Goal: Transaction & Acquisition: Book appointment/travel/reservation

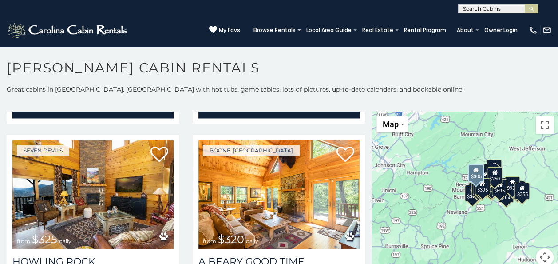
scroll to position [2492, 0]
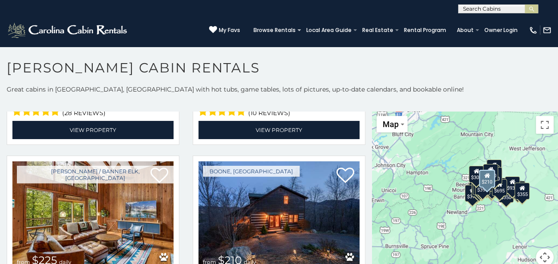
scroll to position [2667, 0]
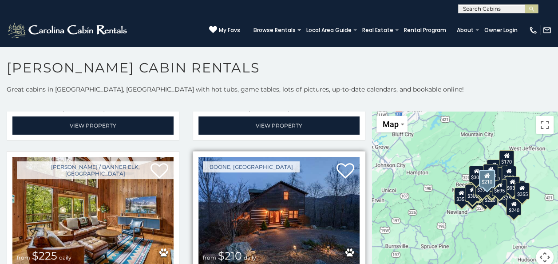
click at [265, 187] on img at bounding box center [278, 211] width 161 height 108
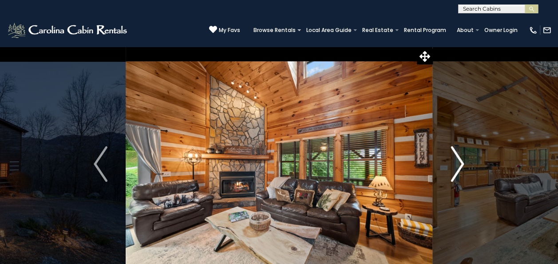
drag, startPoint x: 461, startPoint y: 165, endPoint x: 457, endPoint y: 168, distance: 5.4
drag, startPoint x: 457, startPoint y: 168, endPoint x: 386, endPoint y: 97, distance: 99.8
click at [386, 97] on img at bounding box center [279, 163] width 307 height 235
click at [462, 164] on img "Next" at bounding box center [456, 164] width 13 height 36
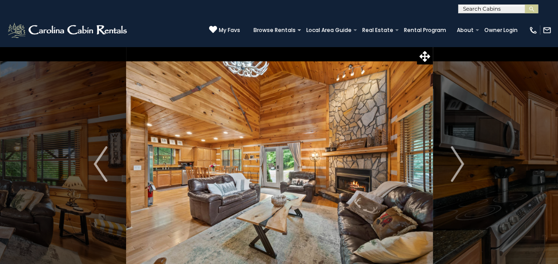
drag, startPoint x: 462, startPoint y: 164, endPoint x: 356, endPoint y: 154, distance: 105.6
click at [356, 154] on img at bounding box center [279, 163] width 307 height 235
click at [460, 162] on img "Next" at bounding box center [456, 164] width 13 height 36
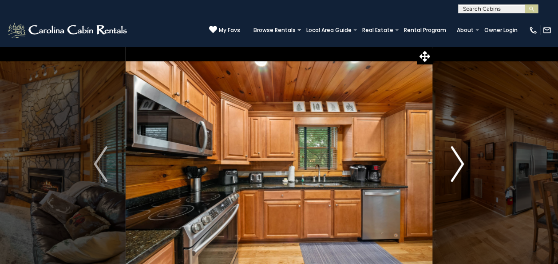
click at [460, 162] on img "Next" at bounding box center [456, 164] width 13 height 36
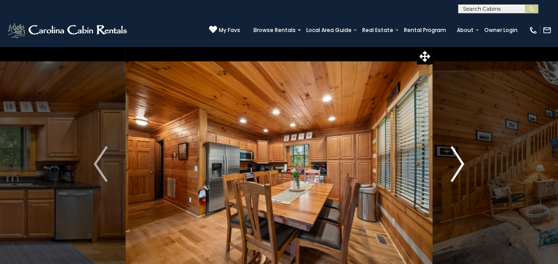
click at [460, 162] on img "Next" at bounding box center [456, 164] width 13 height 36
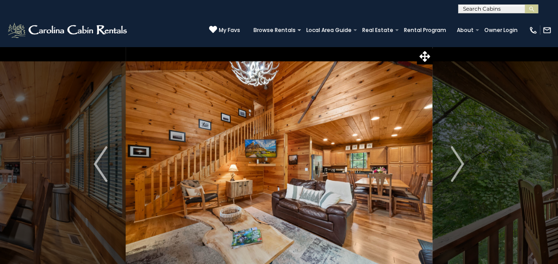
drag, startPoint x: 460, startPoint y: 162, endPoint x: 361, endPoint y: 178, distance: 99.7
click at [361, 178] on img at bounding box center [279, 163] width 307 height 235
click at [463, 160] on img "Next" at bounding box center [456, 164] width 13 height 36
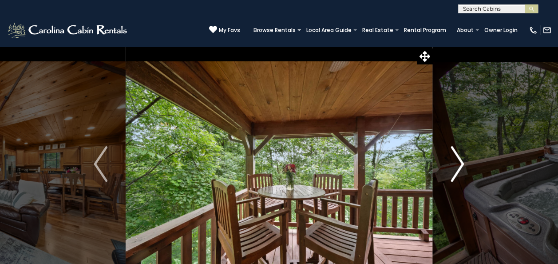
click at [463, 160] on img "Next" at bounding box center [456, 164] width 13 height 36
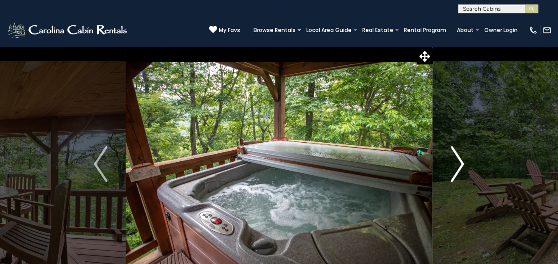
click at [463, 160] on img "Next" at bounding box center [456, 164] width 13 height 36
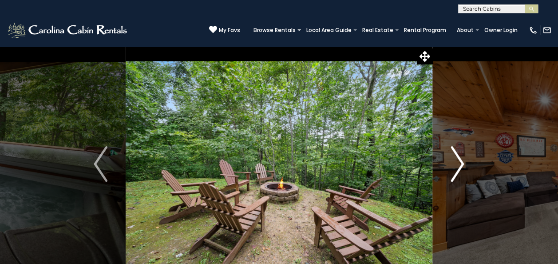
click at [463, 160] on img "Next" at bounding box center [456, 164] width 13 height 36
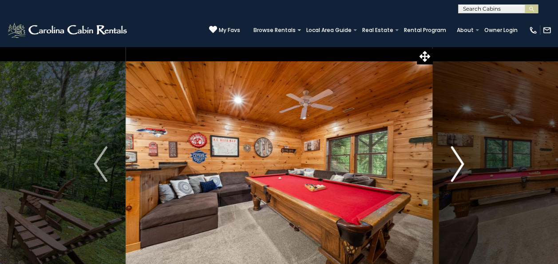
click at [463, 160] on img "Next" at bounding box center [456, 164] width 13 height 36
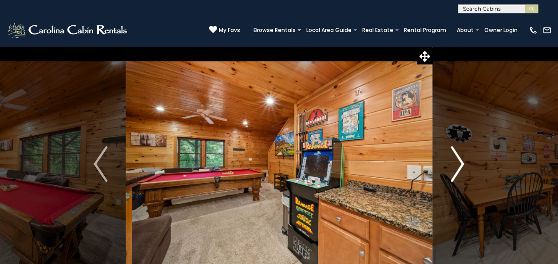
click at [463, 160] on img "Next" at bounding box center [456, 164] width 13 height 36
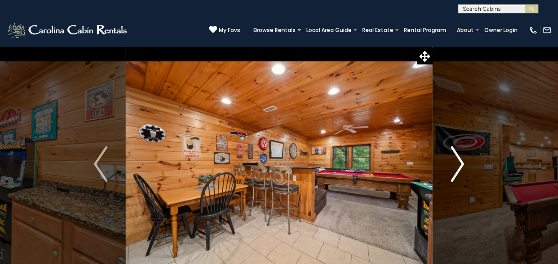
click at [463, 160] on img "Next" at bounding box center [456, 164] width 13 height 36
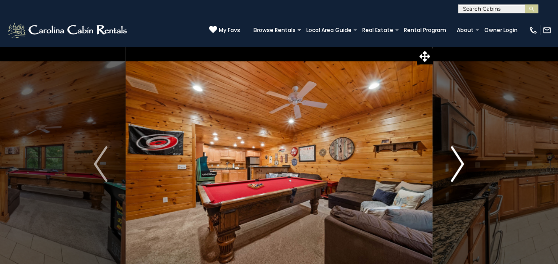
click at [463, 160] on img "Next" at bounding box center [456, 164] width 13 height 36
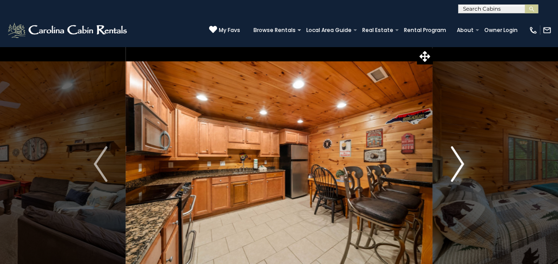
click at [463, 160] on img "Next" at bounding box center [456, 164] width 13 height 36
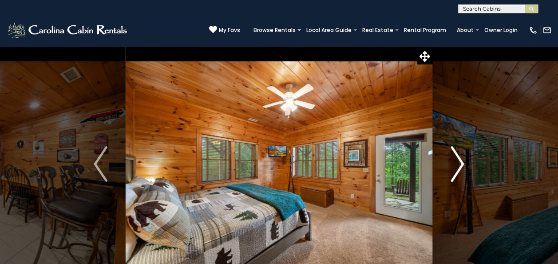
click at [463, 160] on img "Next" at bounding box center [456, 164] width 13 height 36
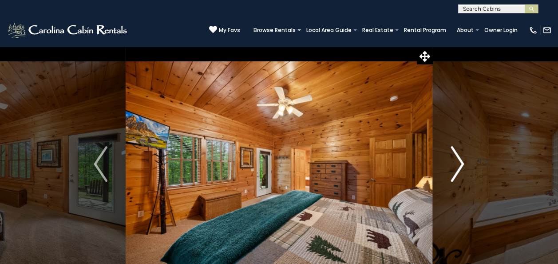
click at [463, 160] on img "Next" at bounding box center [456, 164] width 13 height 36
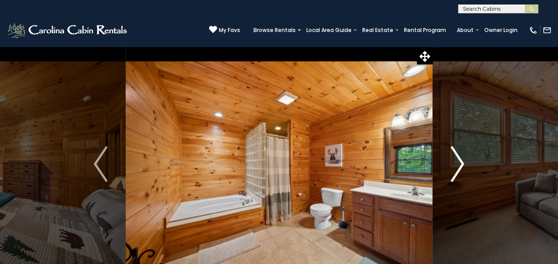
click at [463, 160] on img "Next" at bounding box center [456, 164] width 13 height 36
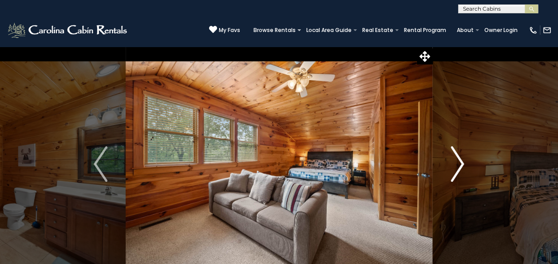
click at [463, 160] on img "Next" at bounding box center [456, 164] width 13 height 36
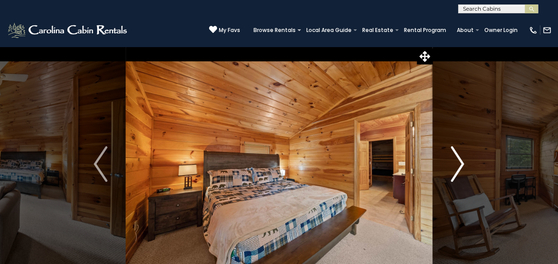
click at [463, 160] on img "Next" at bounding box center [456, 164] width 13 height 36
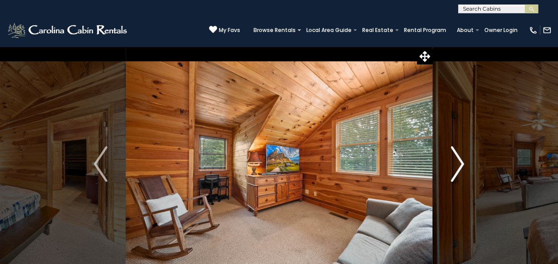
click at [463, 160] on img "Next" at bounding box center [456, 164] width 13 height 36
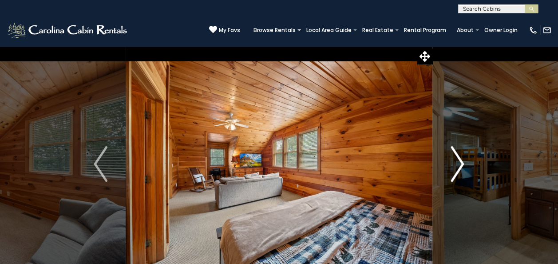
click at [463, 160] on img "Next" at bounding box center [456, 164] width 13 height 36
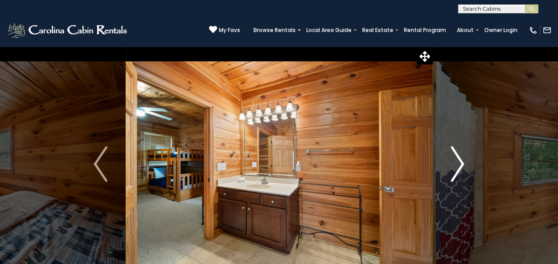
click at [463, 160] on img "Next" at bounding box center [456, 164] width 13 height 36
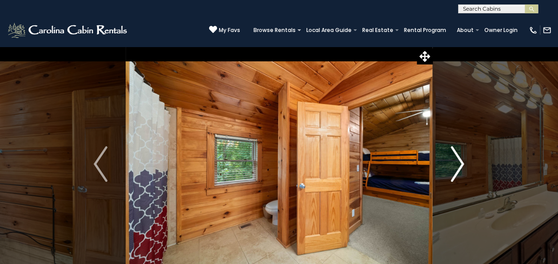
click at [463, 160] on img "Next" at bounding box center [456, 164] width 13 height 36
